Goal: Task Accomplishment & Management: Use online tool/utility

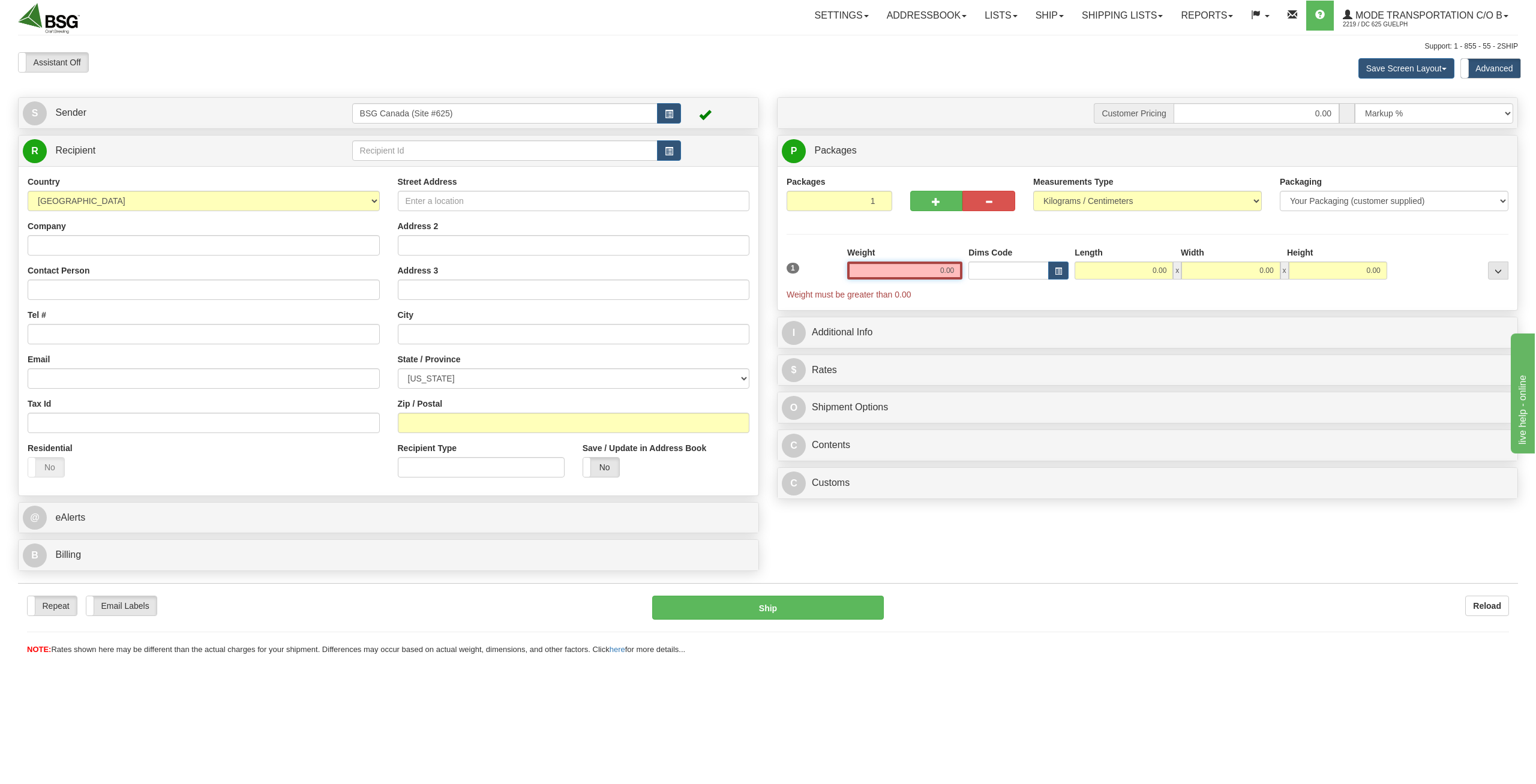
click at [928, 268] on input "0.00" at bounding box center [905, 270] width 115 height 18
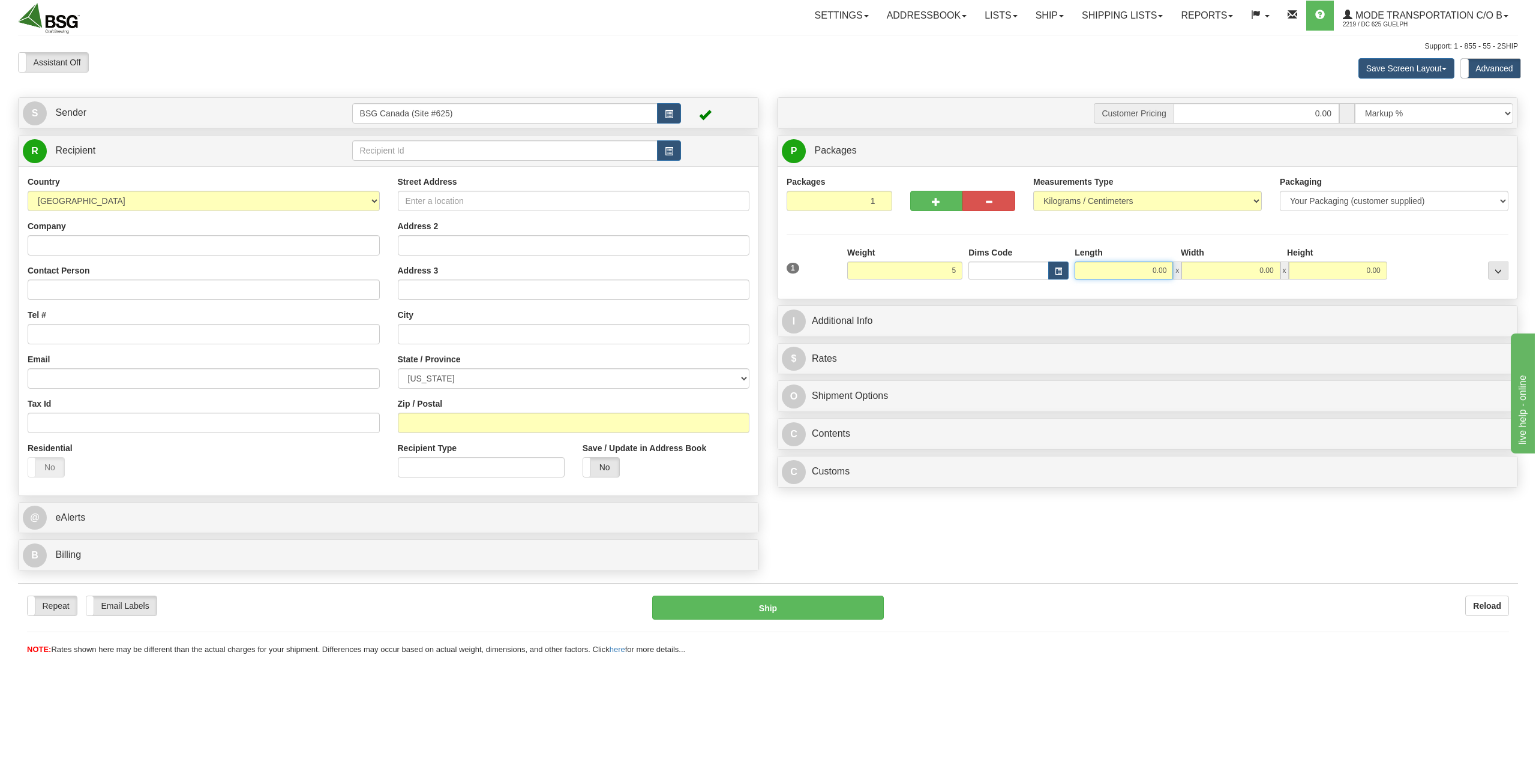
type input "5.00"
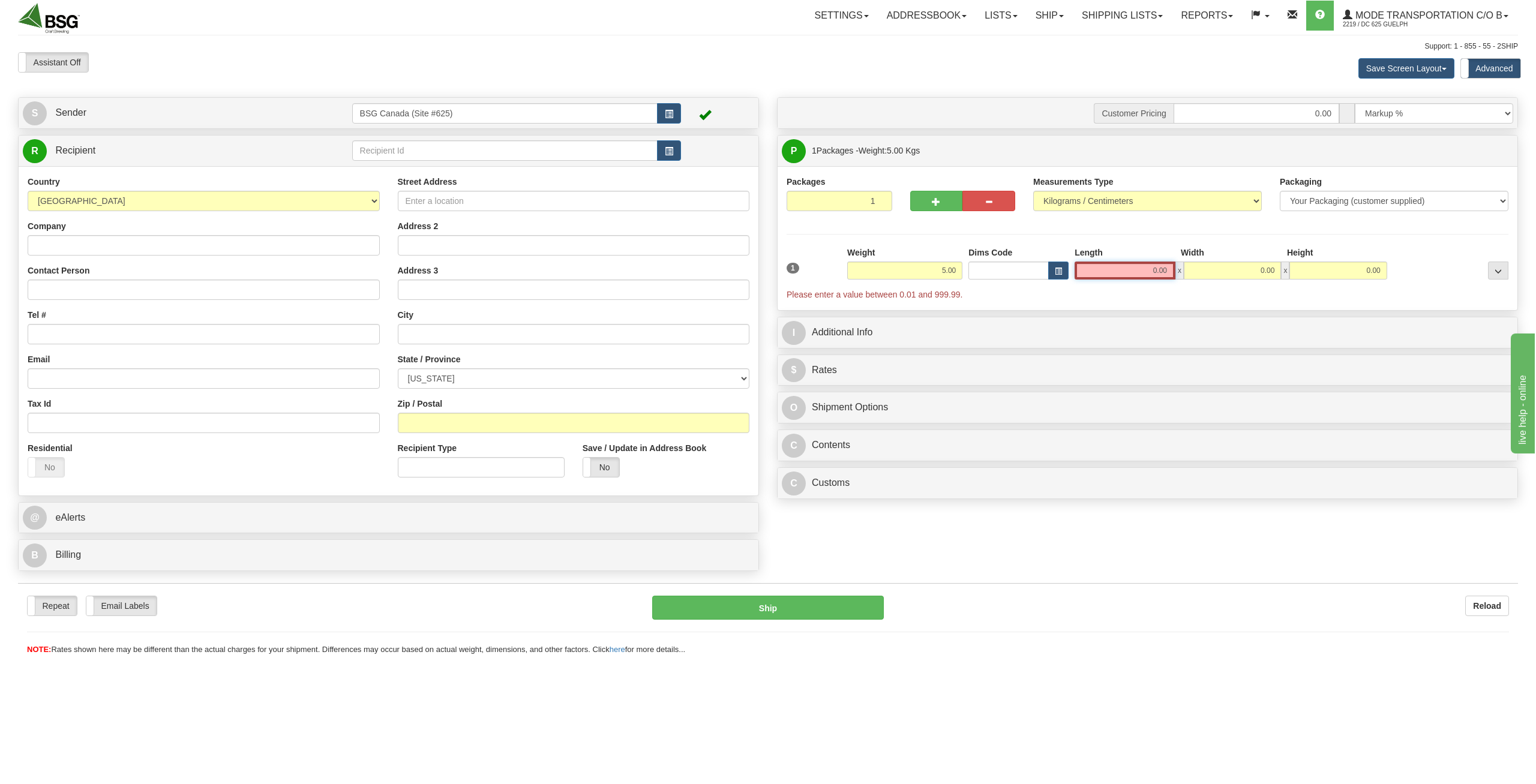
click at [1128, 271] on input "0.00" at bounding box center [1125, 270] width 101 height 18
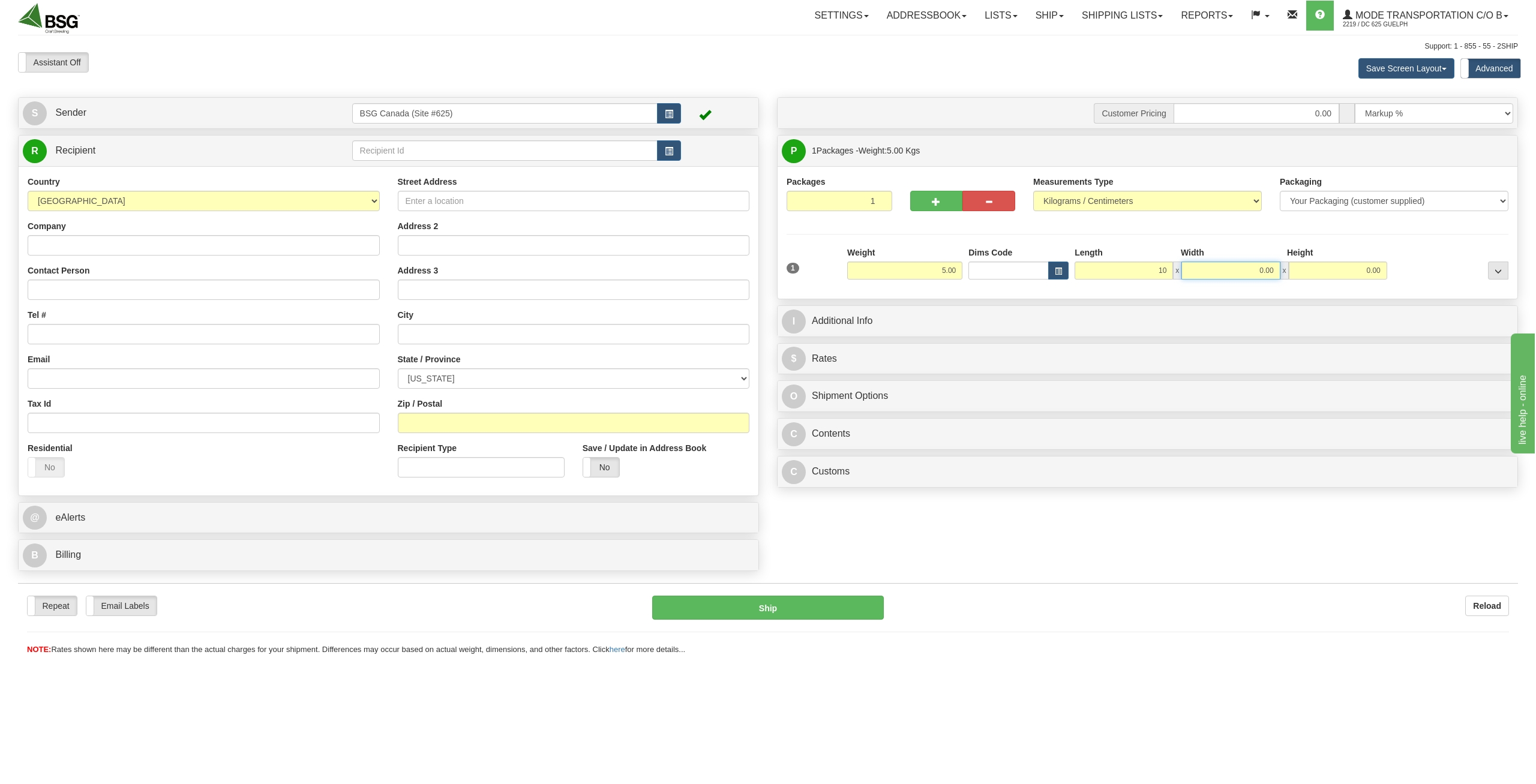
type input "10.00"
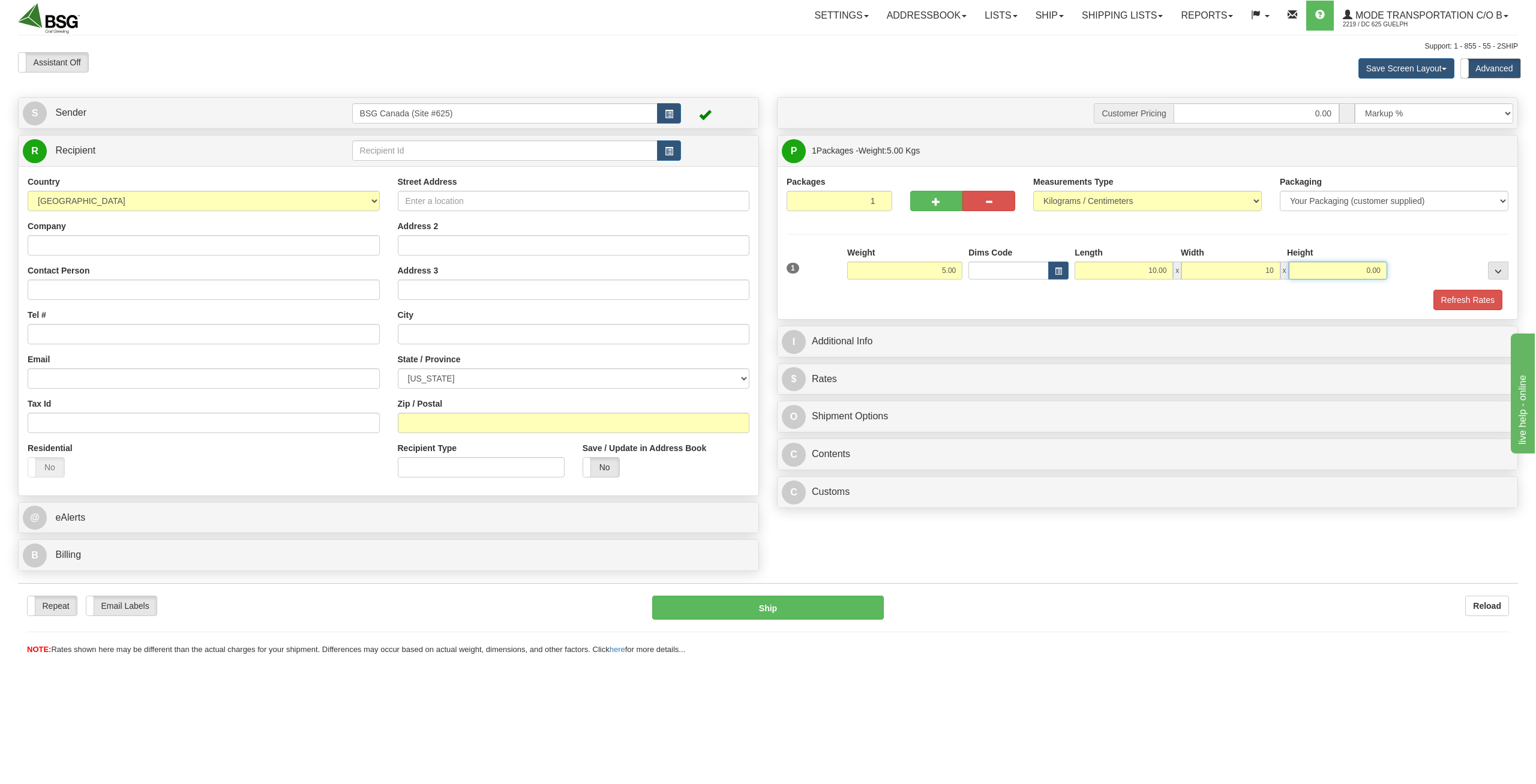
type input "10.00"
click at [438, 146] on input "text" at bounding box center [505, 151] width 306 height 20
click at [468, 201] on input "Street Address" at bounding box center [574, 201] width 352 height 20
paste input "#4 [STREET_ADDRESS]"
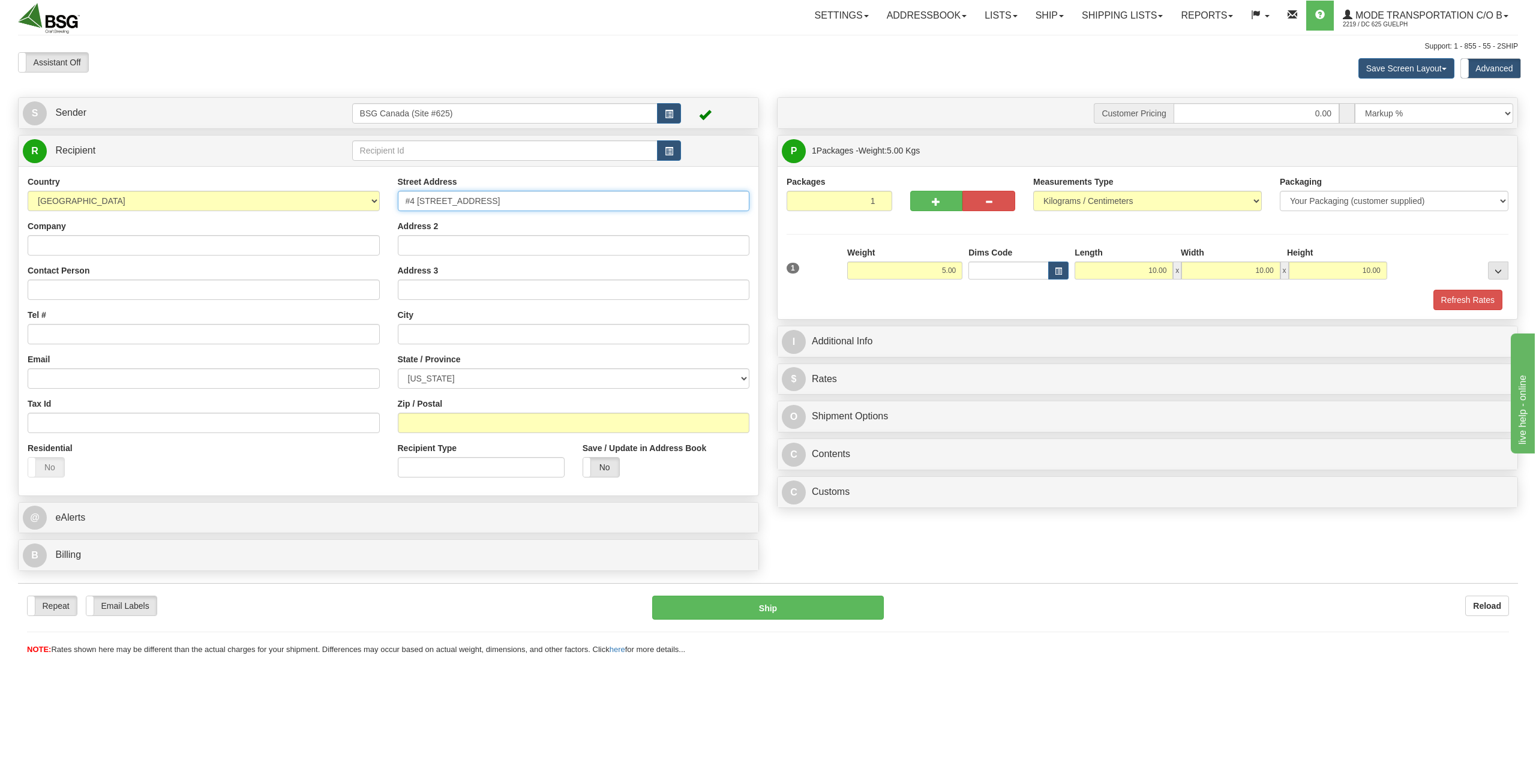
type input "#4 [STREET_ADDRESS]"
click at [438, 418] on input "Zip / Postal" at bounding box center [574, 423] width 352 height 20
select select "CA"
click option "[GEOGRAPHIC_DATA]" at bounding box center [0, 0] width 0 height 0
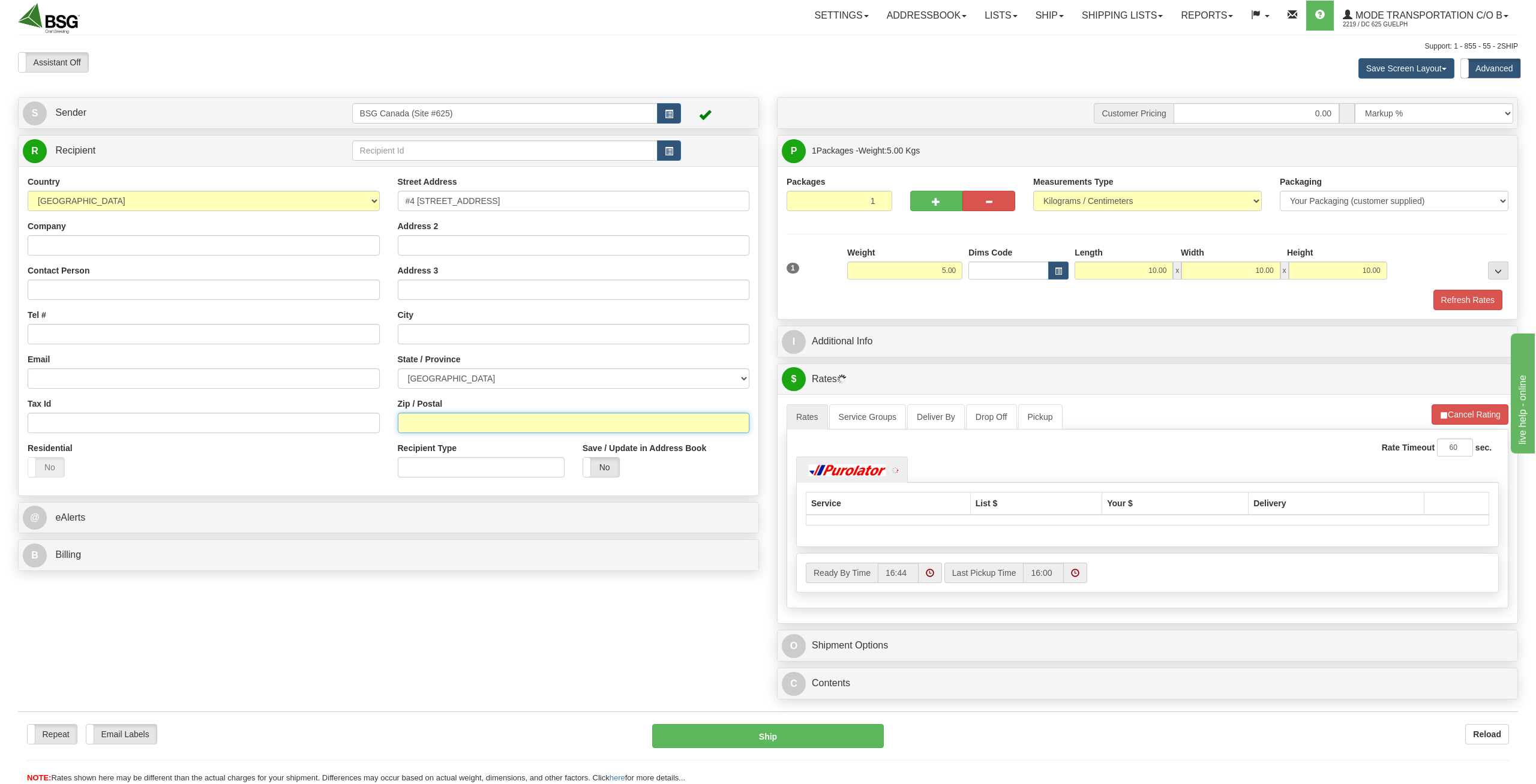
click at [474, 422] on input "Zip / Postal" at bounding box center [574, 423] width 352 height 20
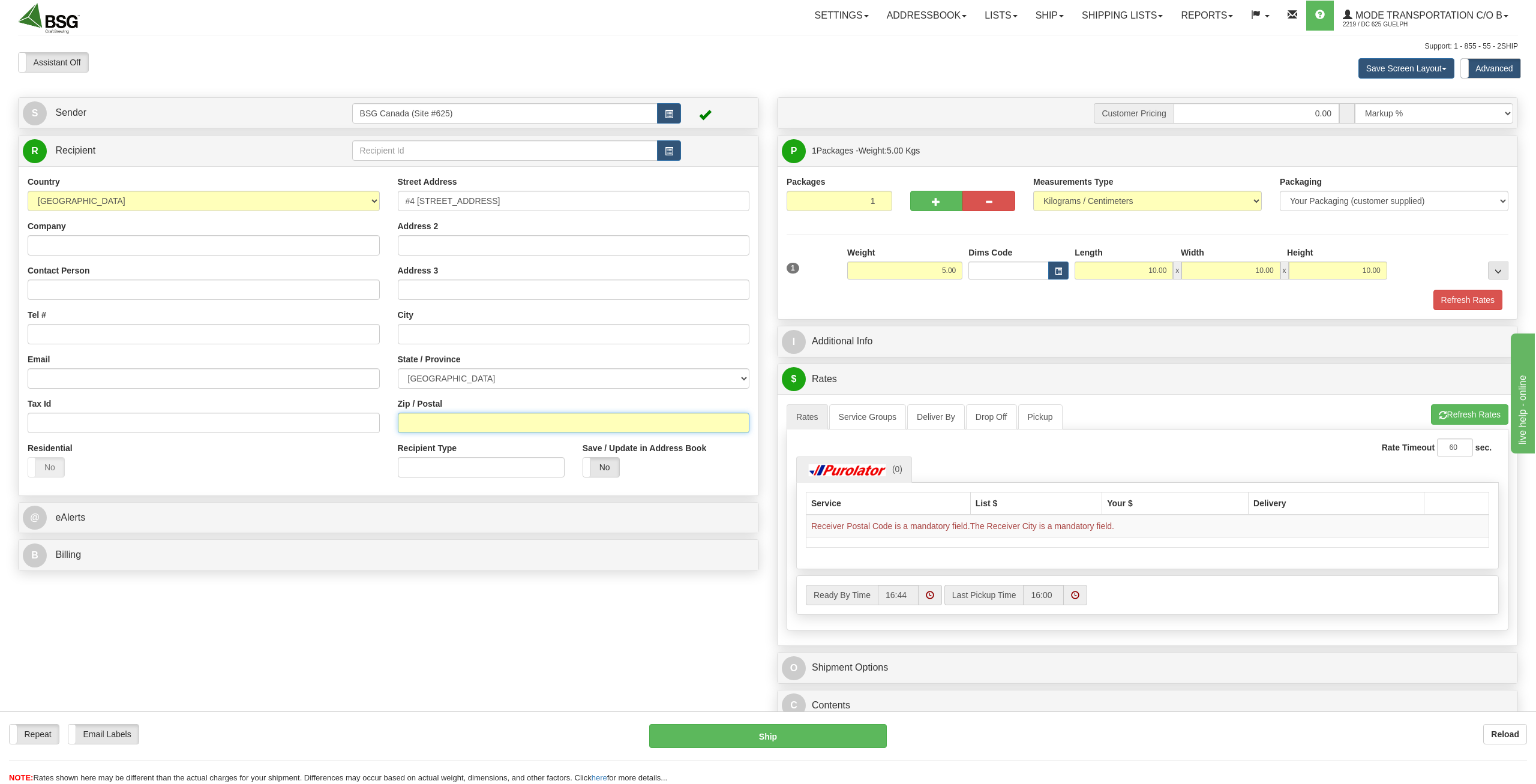
paste input "V0J 2C0"
type input "V0J 2C0"
click at [398, 368] on select "[GEOGRAPHIC_DATA] [GEOGRAPHIC_DATA] [GEOGRAPHIC_DATA] [GEOGRAPHIC_DATA] [GEOGRA…" at bounding box center [574, 378] width 352 height 20
select select "BC"
click option "[GEOGRAPHIC_DATA]" at bounding box center [0, 0] width 0 height 0
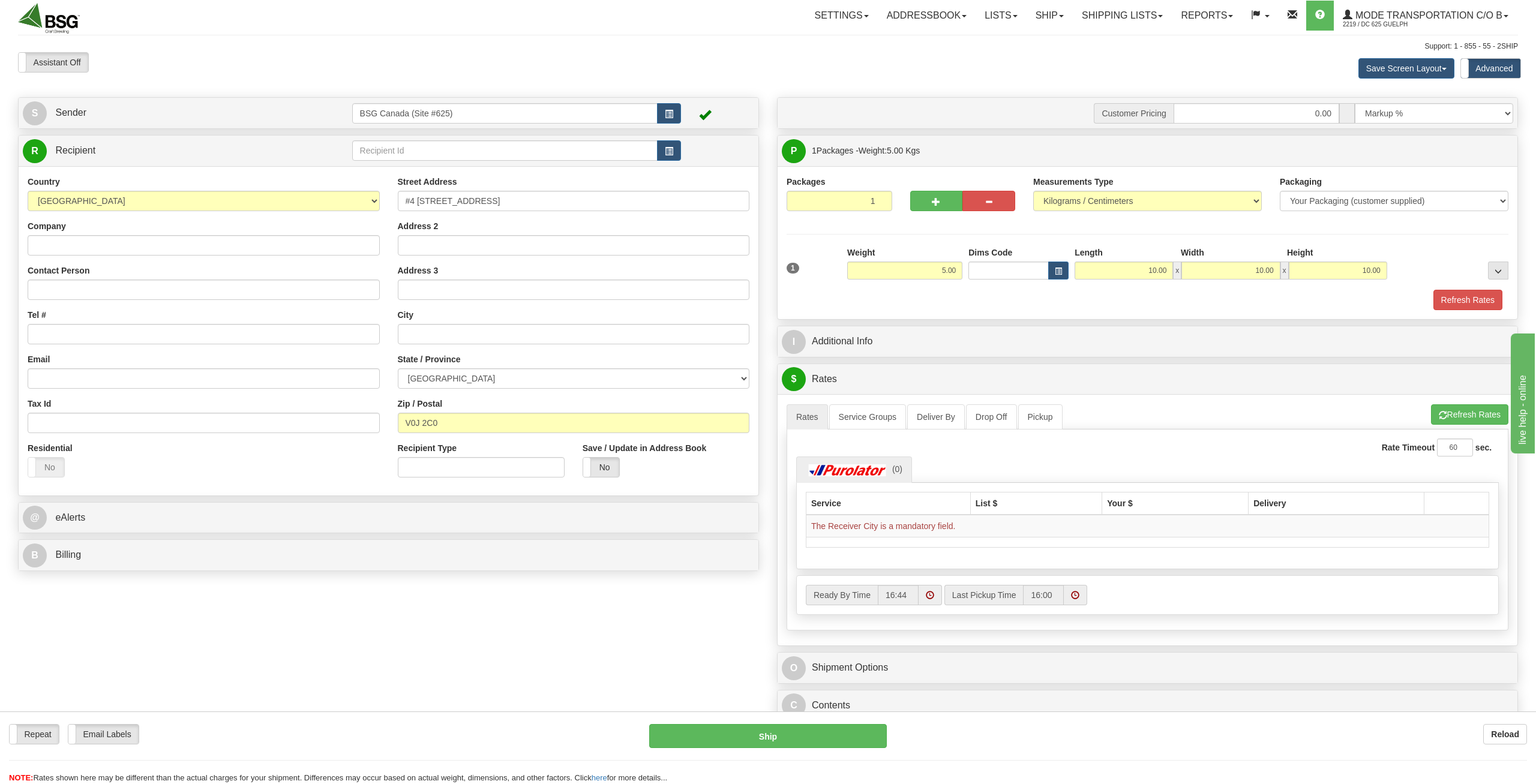
click at [1172, 304] on div "Refresh Rates" at bounding box center [1148, 300] width 728 height 20
click at [1479, 415] on button "Refresh Rates" at bounding box center [1470, 414] width 78 height 20
click at [443, 342] on input "text" at bounding box center [574, 334] width 352 height 20
paste input "[PERSON_NAME]"
type input "[PERSON_NAME]"
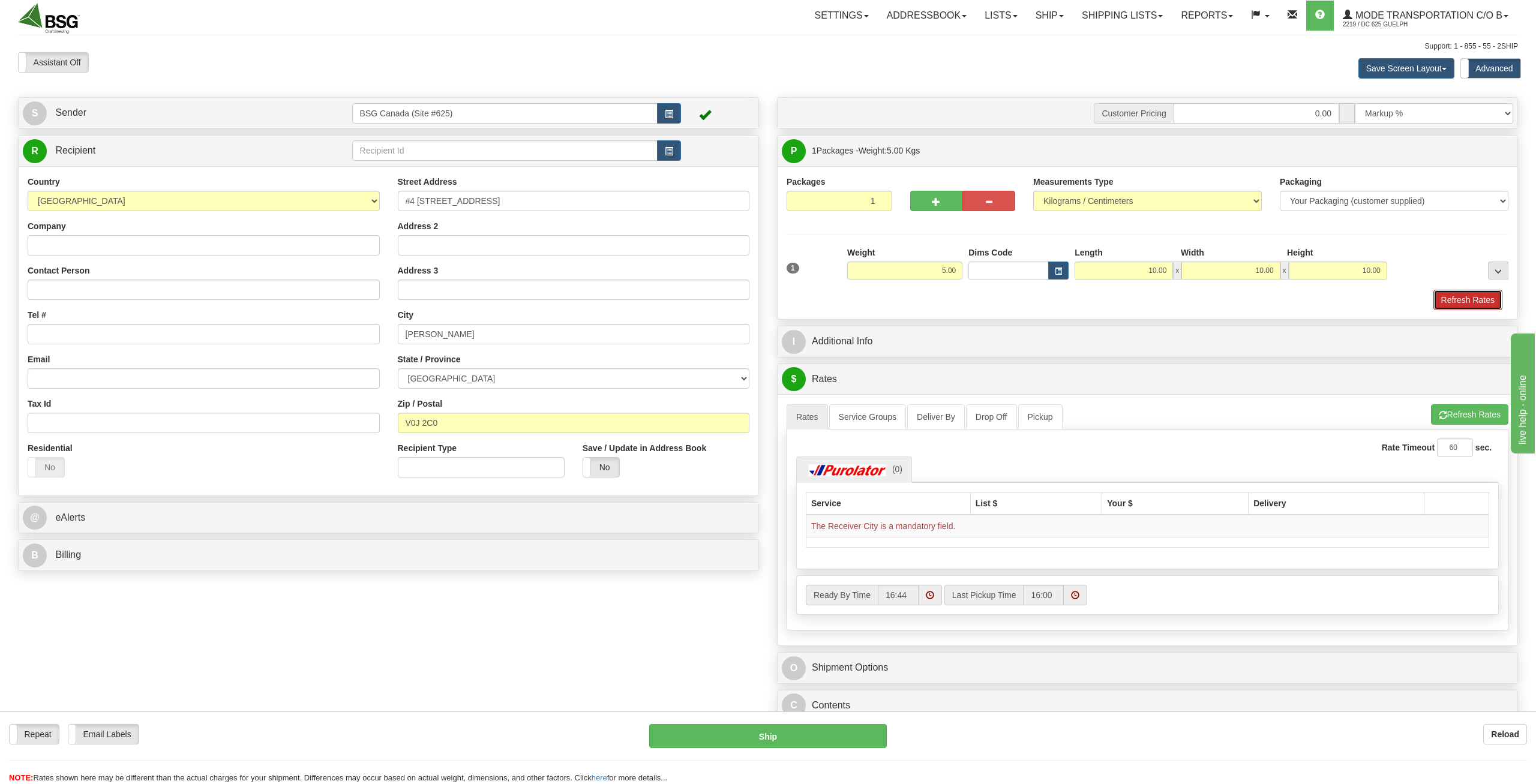
click at [1452, 298] on button "Refresh Rates" at bounding box center [1467, 300] width 69 height 20
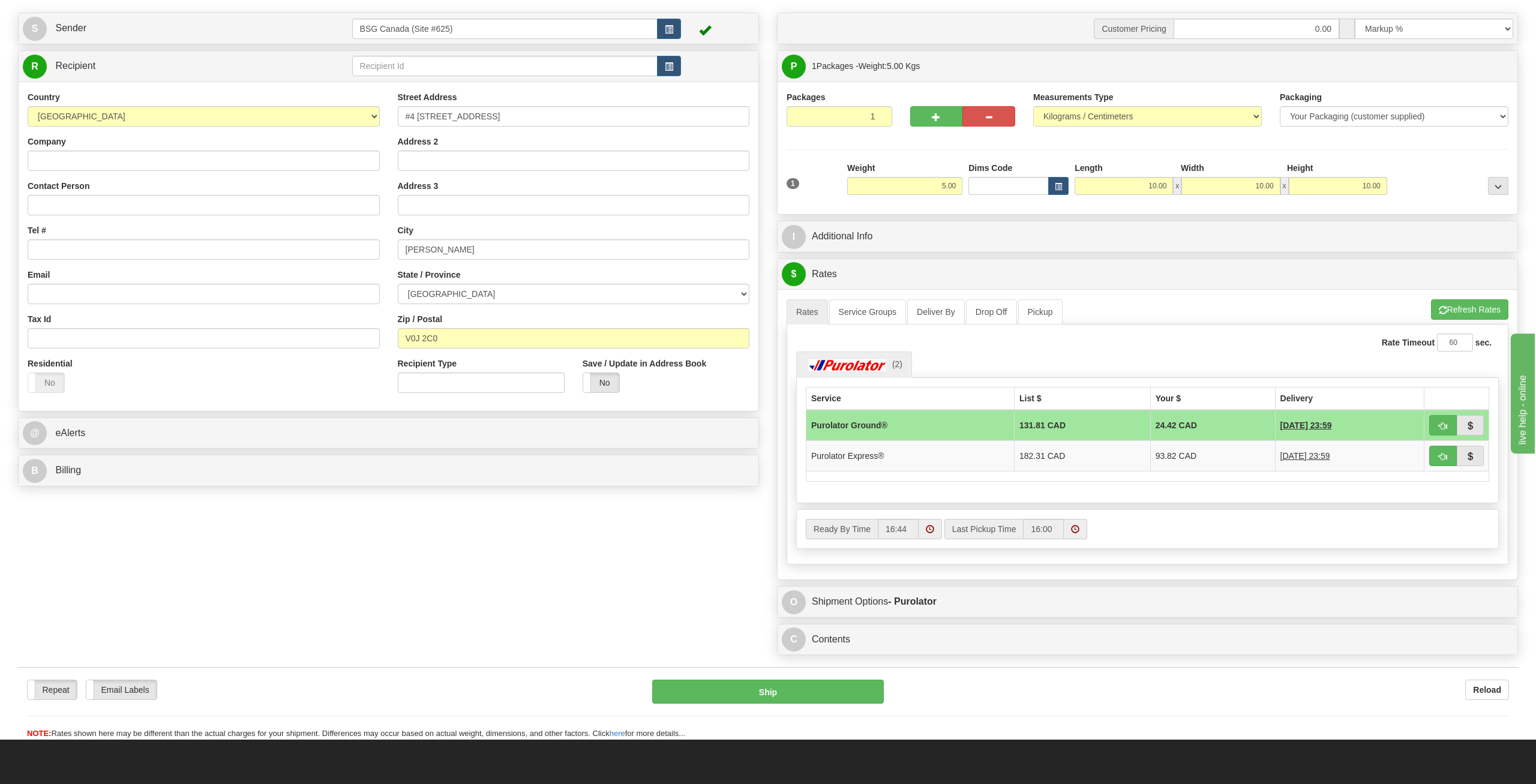
scroll to position [61, 0]
